Goal: Task Accomplishment & Management: Manage account settings

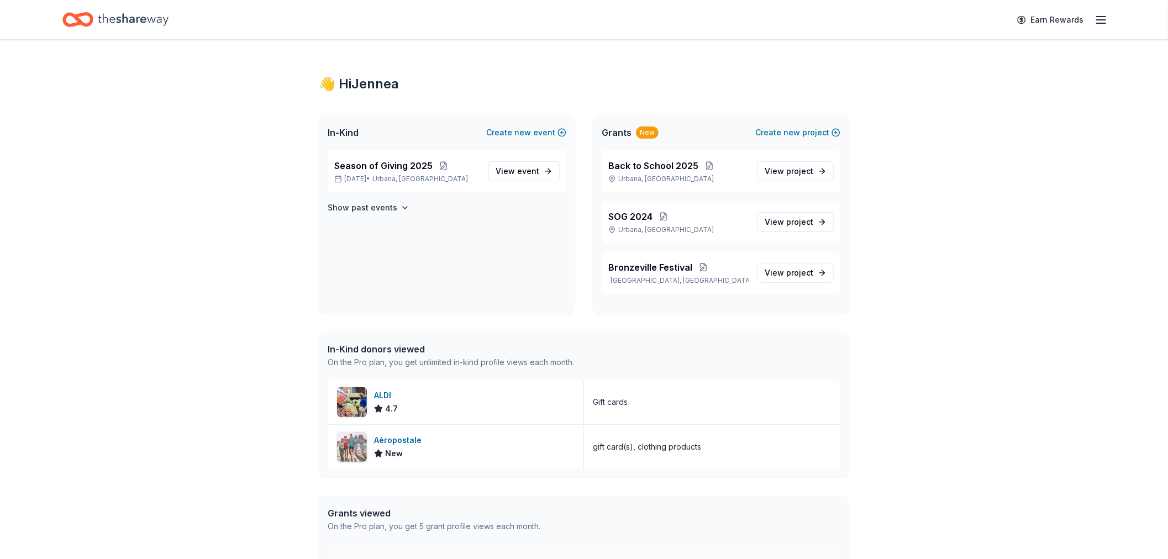
click at [1102, 17] on line "button" at bounding box center [1101, 17] width 9 height 0
click at [964, 87] on link "Account" at bounding box center [969, 85] width 35 height 11
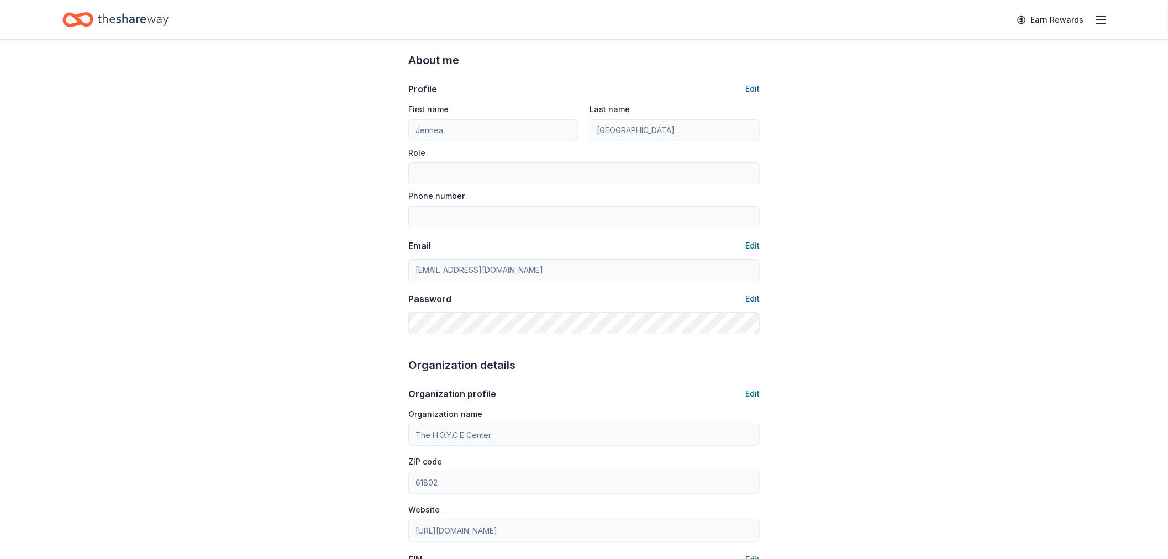
scroll to position [61, 0]
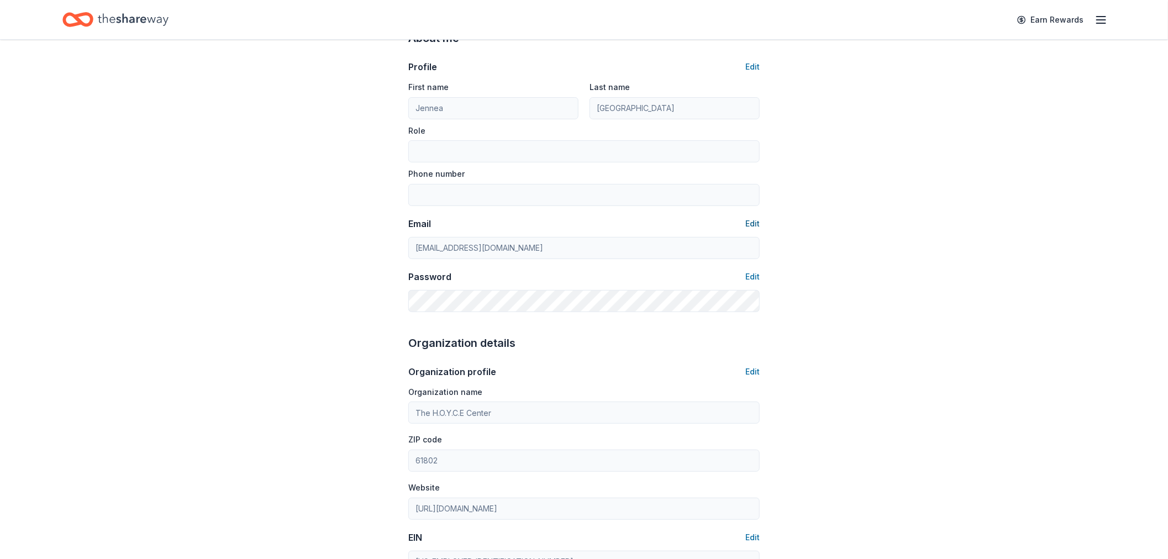
click at [749, 222] on button "Edit" at bounding box center [752, 223] width 14 height 13
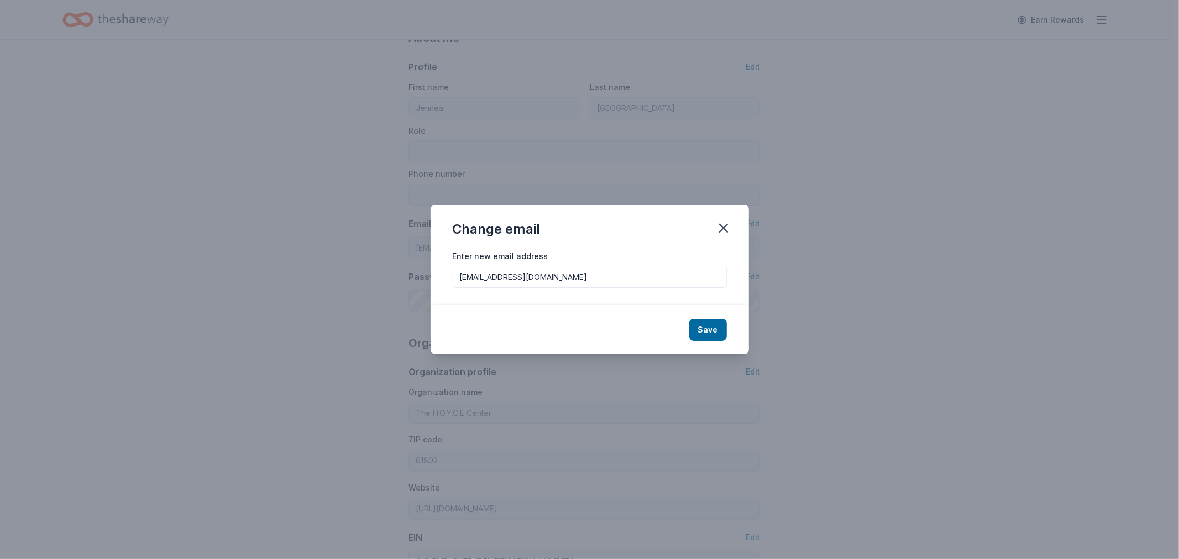
drag, startPoint x: 579, startPoint y: 275, endPoint x: 438, endPoint y: 280, distance: 141.0
click at [438, 280] on div "Enter new email address [EMAIL_ADDRESS][DOMAIN_NAME]" at bounding box center [589, 277] width 318 height 57
click at [727, 227] on icon "button" at bounding box center [723, 227] width 15 height 15
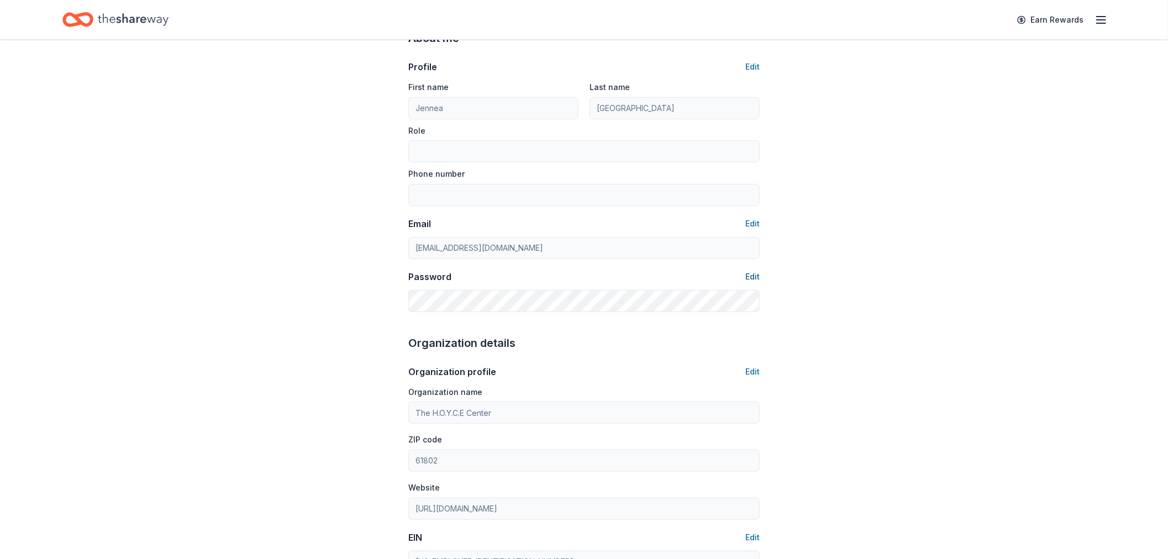
click at [758, 278] on button "Edit" at bounding box center [752, 276] width 14 height 13
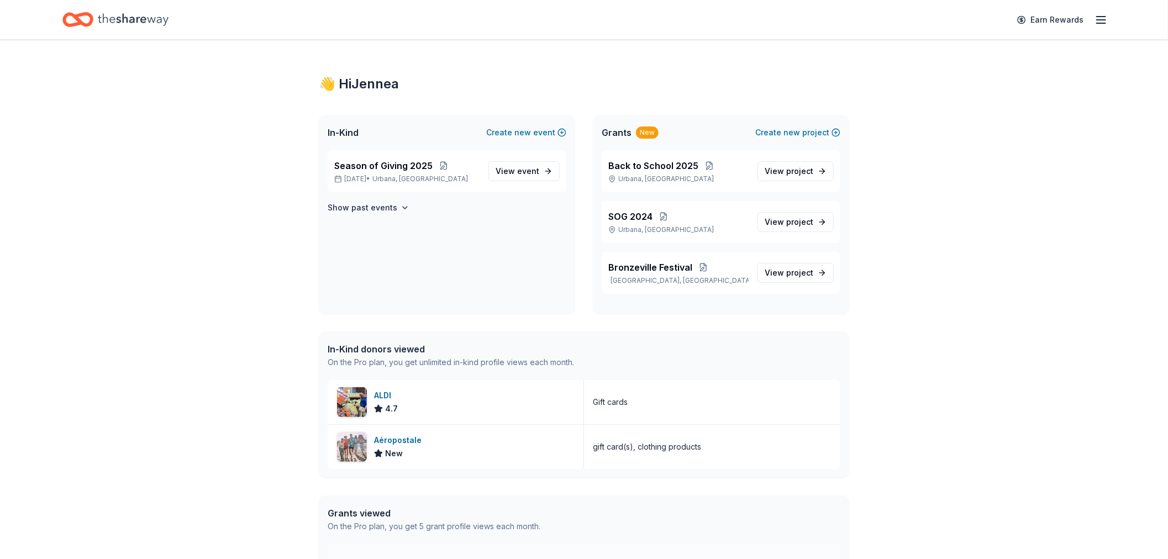
click at [1098, 18] on icon "button" at bounding box center [1101, 19] width 13 height 13
click at [967, 85] on link "Account" at bounding box center [969, 85] width 35 height 11
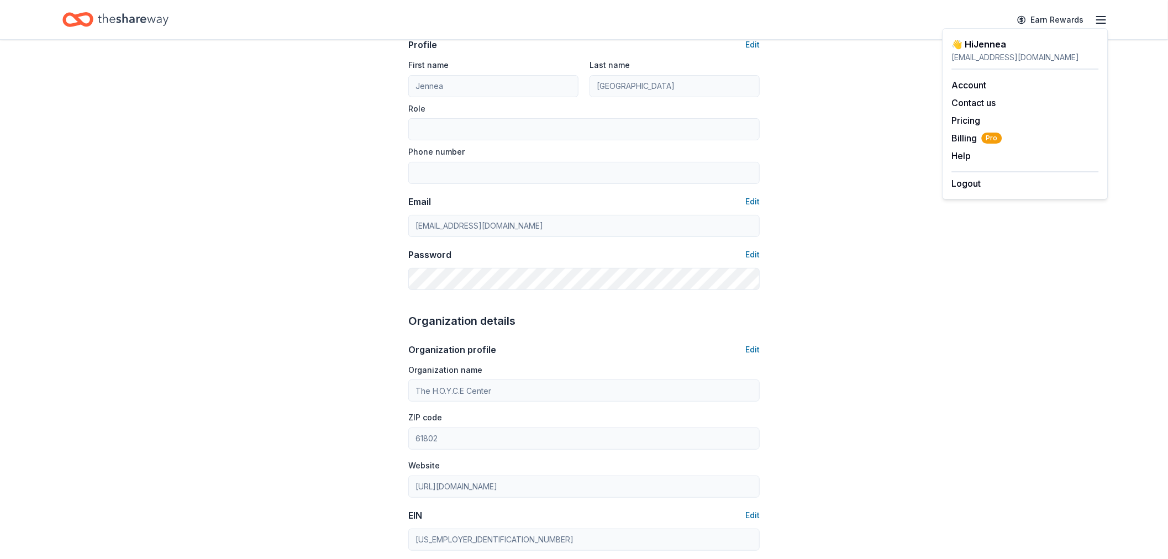
scroll to position [61, 0]
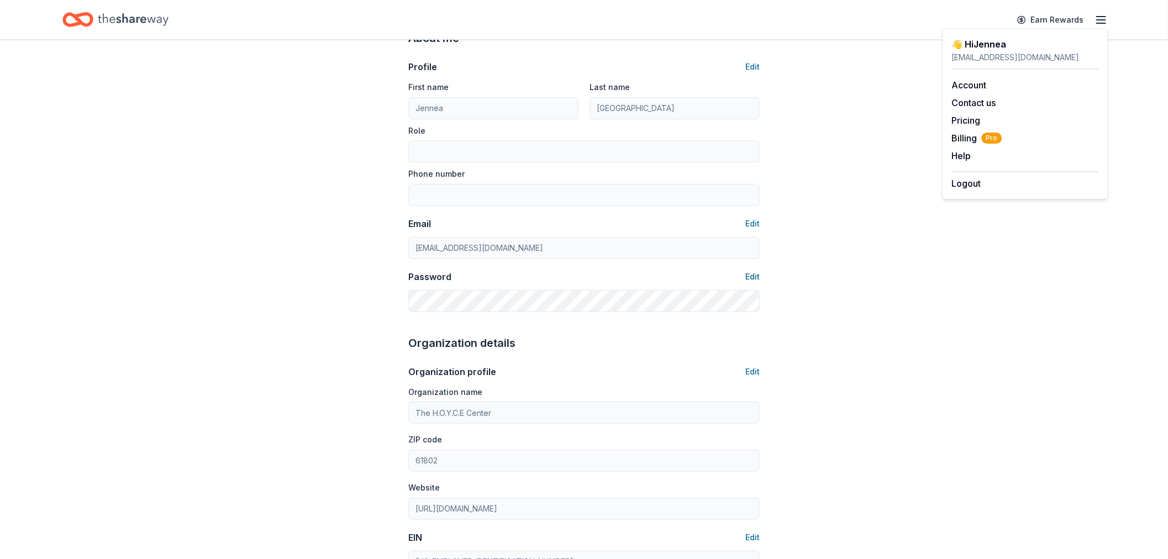
click at [758, 275] on button "Edit" at bounding box center [752, 276] width 14 height 13
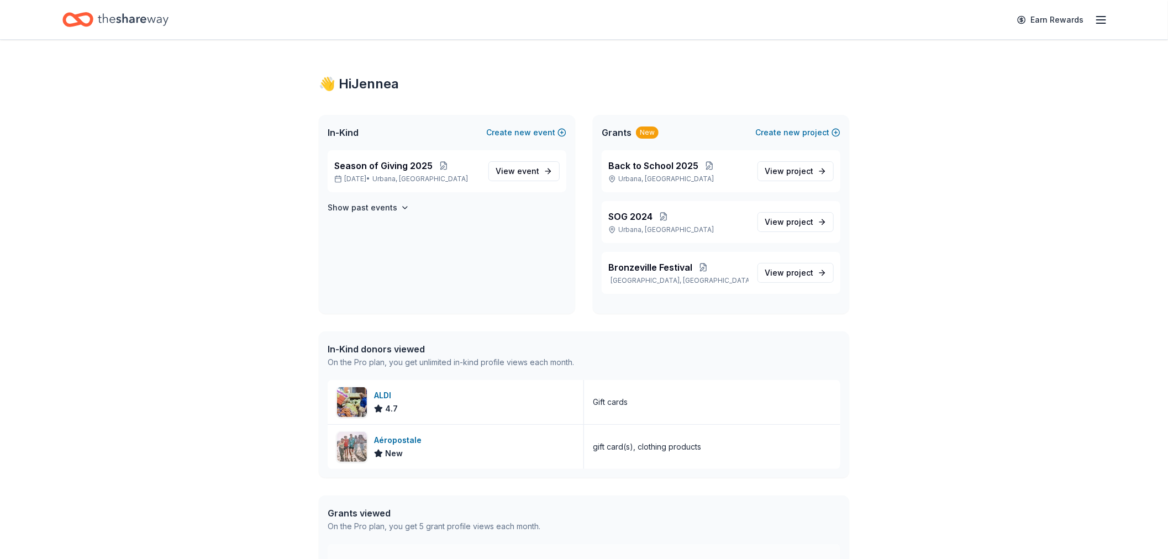
click at [1097, 19] on icon "button" at bounding box center [1101, 19] width 13 height 13
click at [980, 86] on link "Account" at bounding box center [969, 85] width 35 height 11
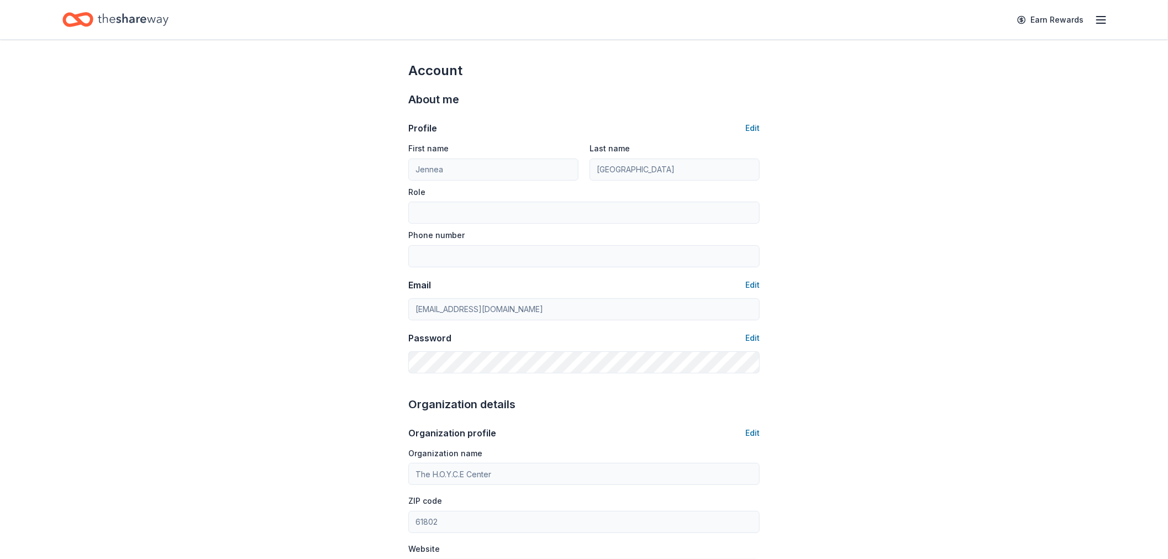
click at [1098, 20] on line "button" at bounding box center [1101, 20] width 9 height 0
click at [958, 181] on button "Logout" at bounding box center [966, 183] width 29 height 13
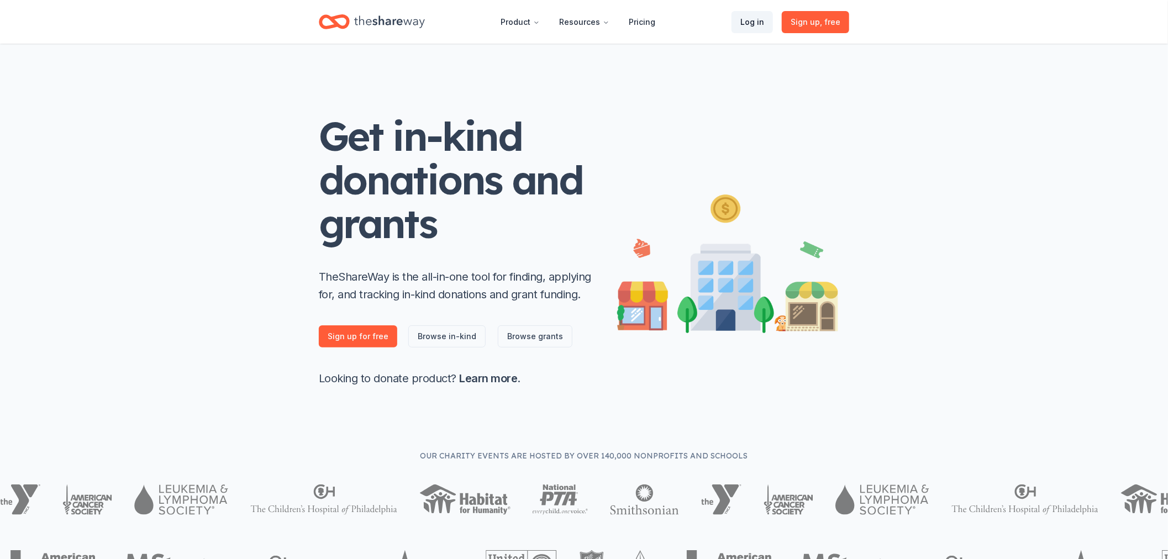
click at [750, 22] on link "Log in" at bounding box center [752, 22] width 41 height 22
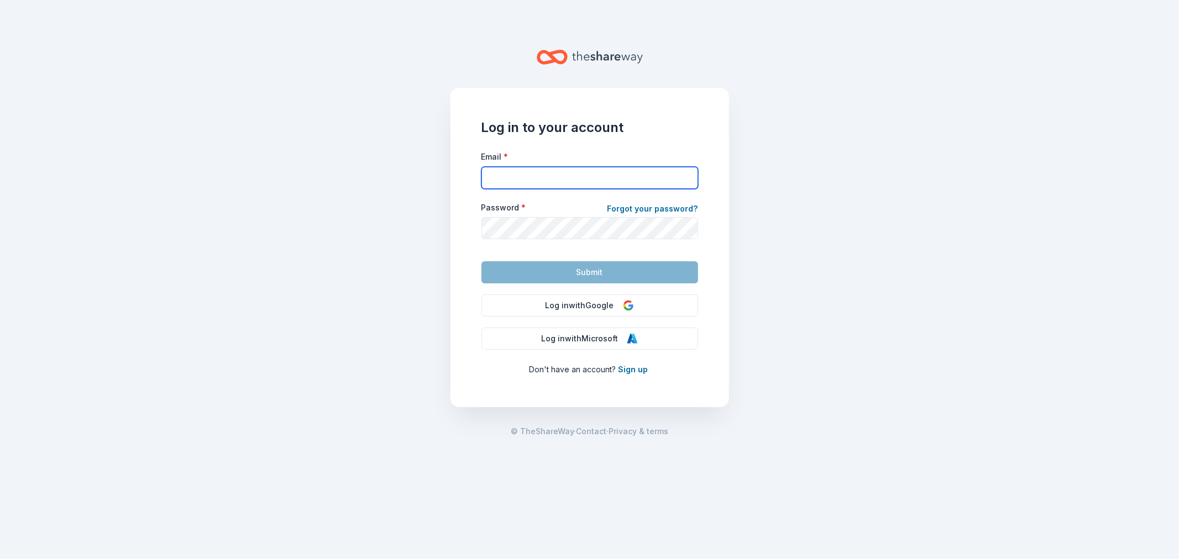
type input "[EMAIL_ADDRESS][DOMAIN_NAME]"
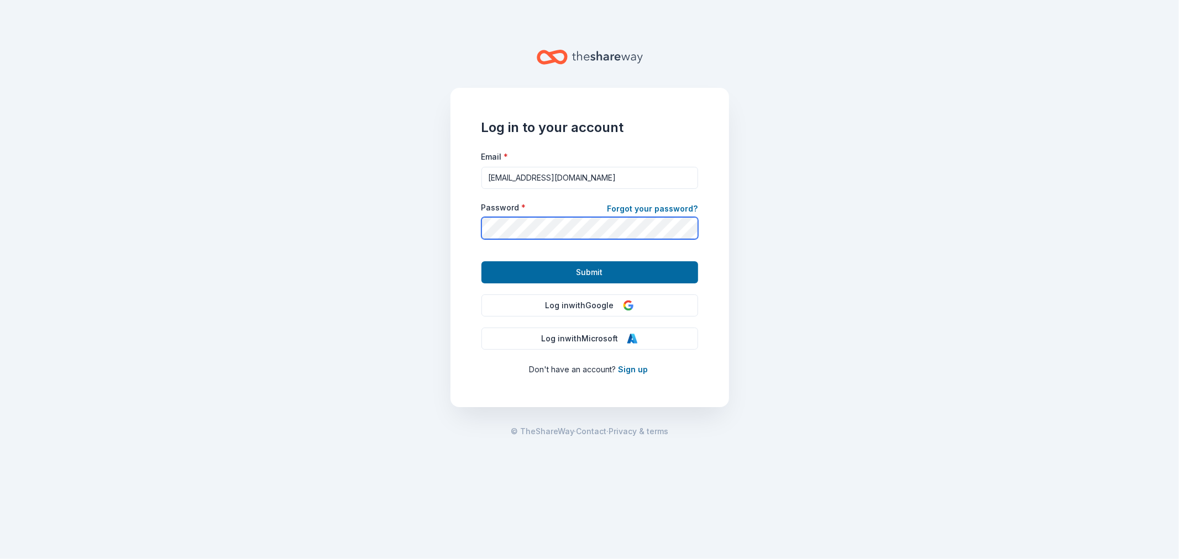
click at [435, 234] on main "Log in to your account Email * [EMAIL_ADDRESS][DOMAIN_NAME] Password * Forgot y…" at bounding box center [589, 279] width 1179 height 559
drag, startPoint x: 485, startPoint y: 217, endPoint x: 435, endPoint y: 334, distance: 127.6
click at [429, 341] on main "Log in to your account Email * [EMAIL_ADDRESS][DOMAIN_NAME] Password * Forgot y…" at bounding box center [589, 279] width 1179 height 559
